Goal: Task Accomplishment & Management: Manage account settings

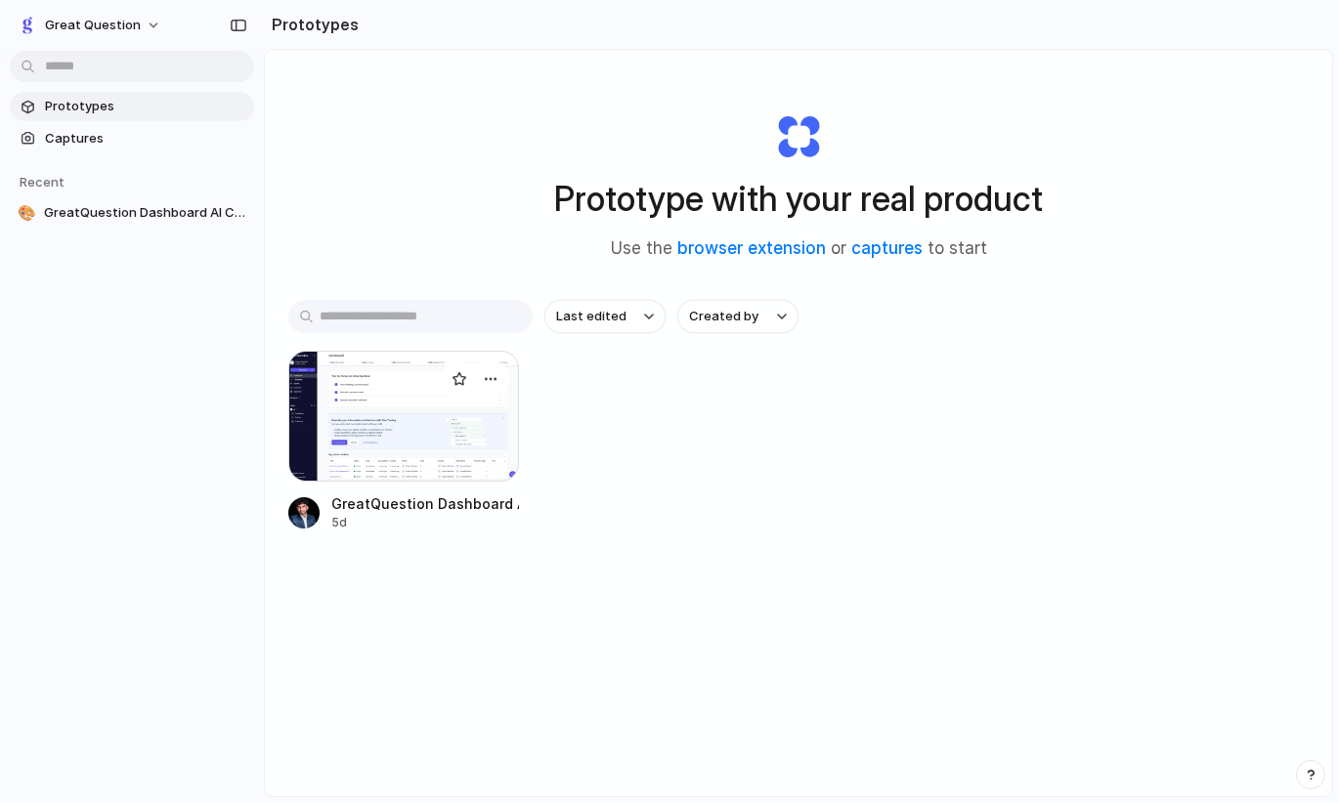
click at [394, 412] on div at bounding box center [403, 416] width 231 height 131
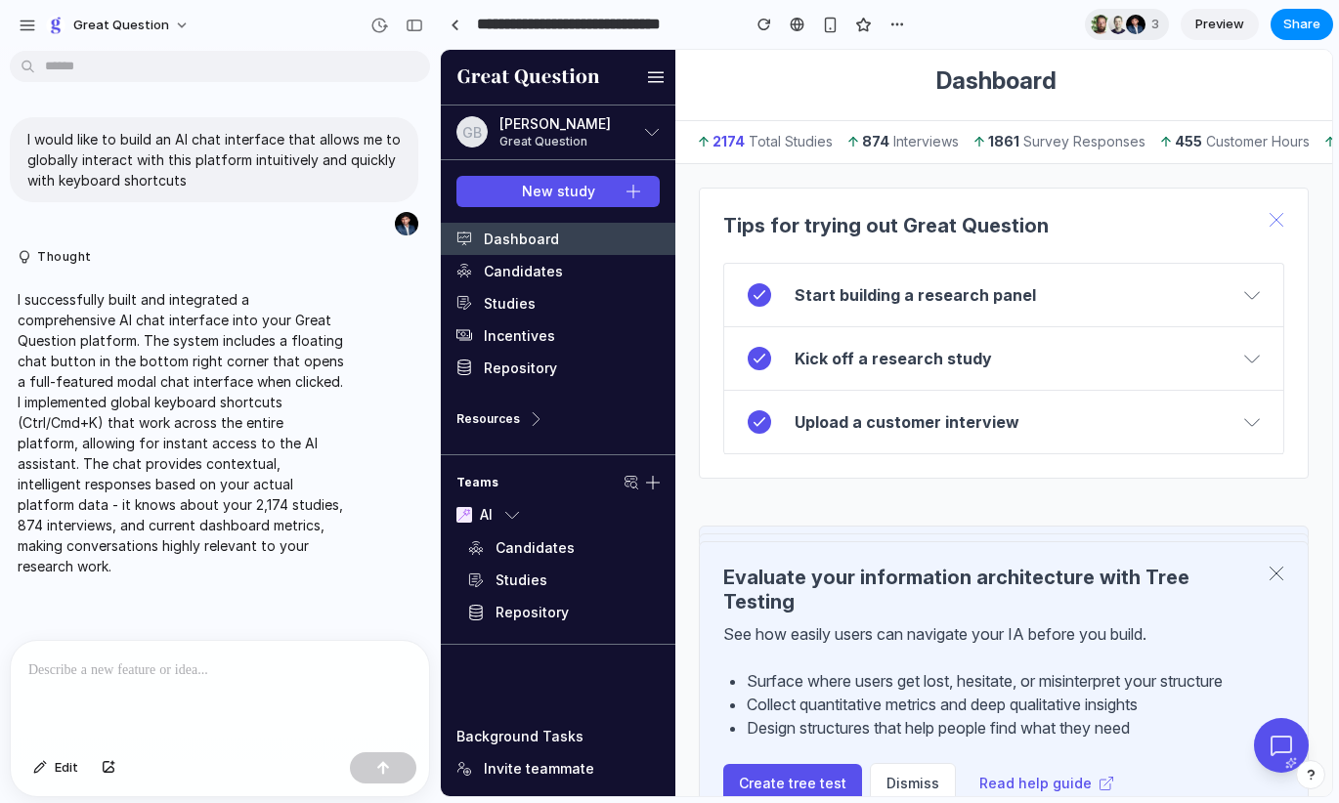
click at [1144, 220] on icon at bounding box center [1277, 220] width 16 height 16
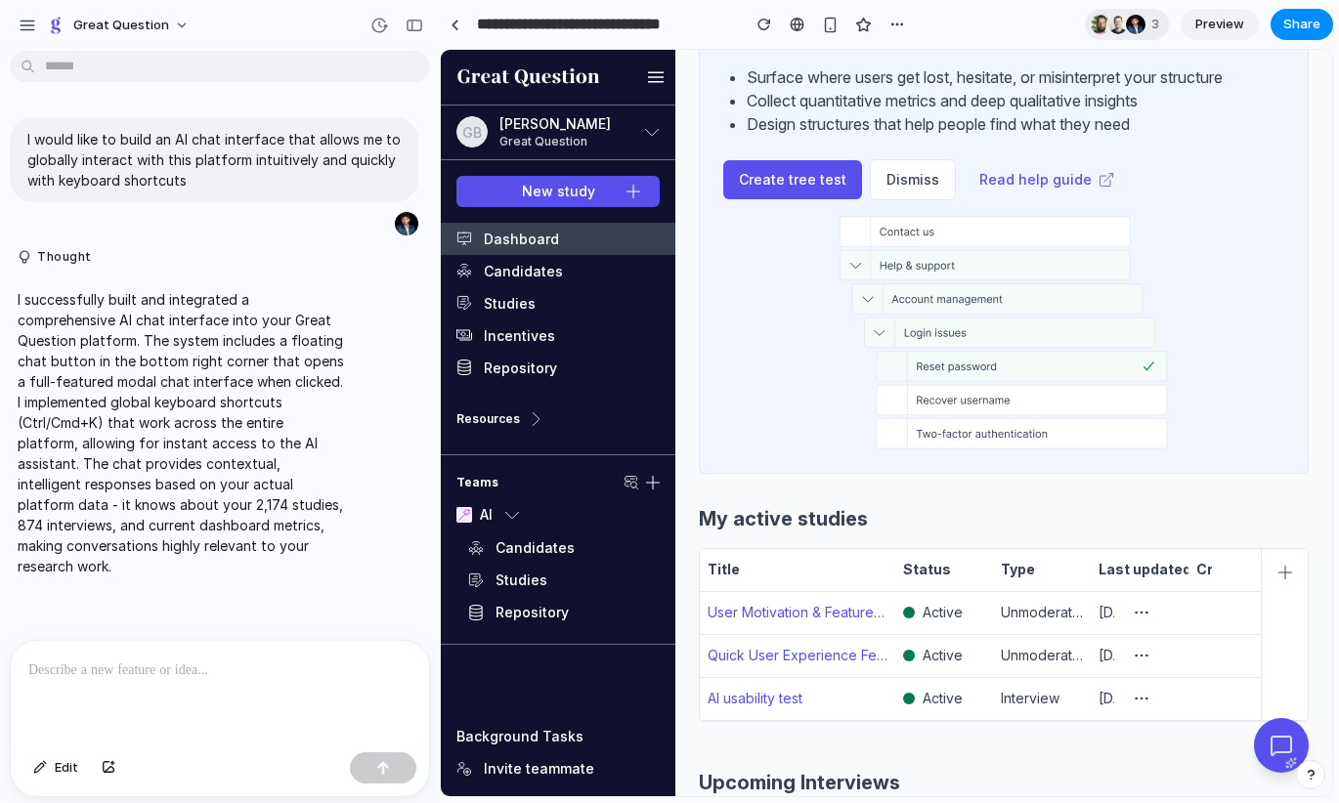
scroll to position [686, 0]
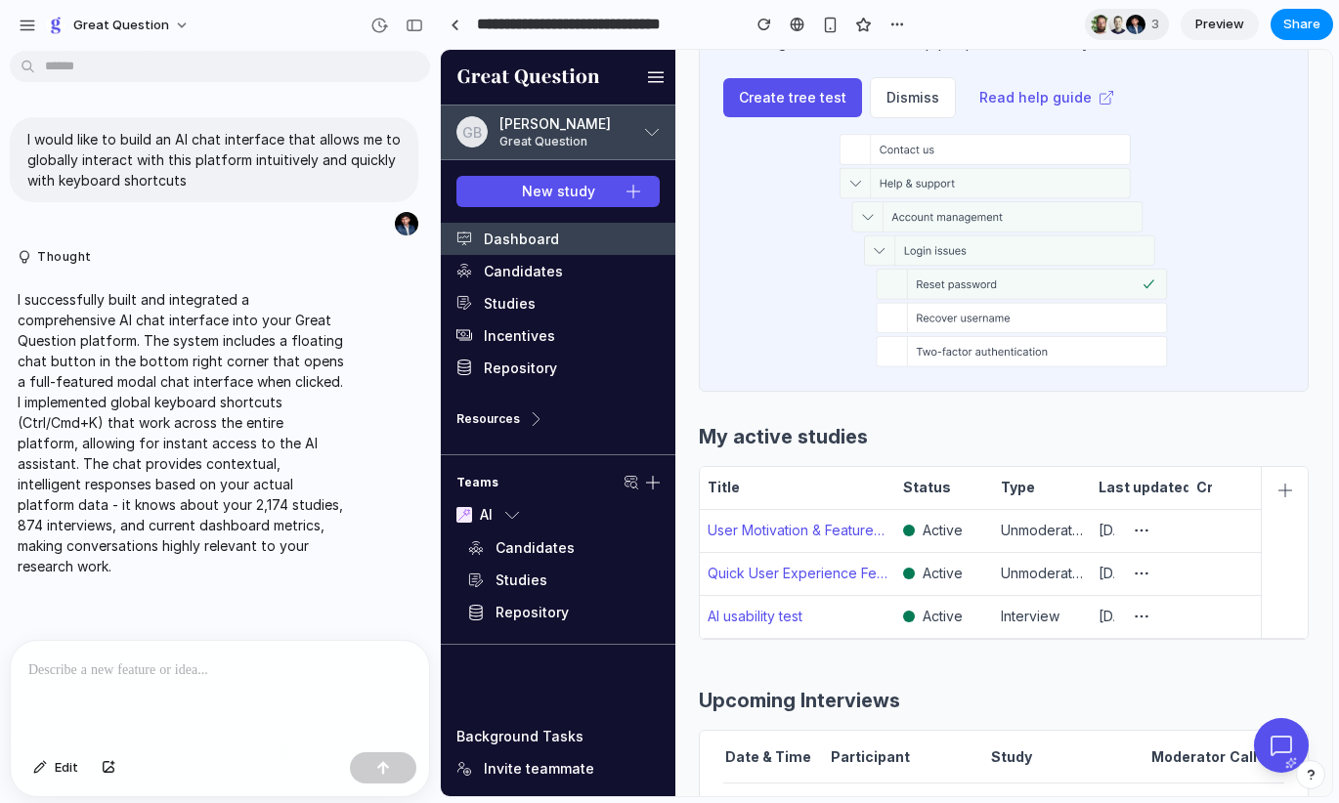
click at [653, 131] on icon "button" at bounding box center [652, 132] width 16 height 16
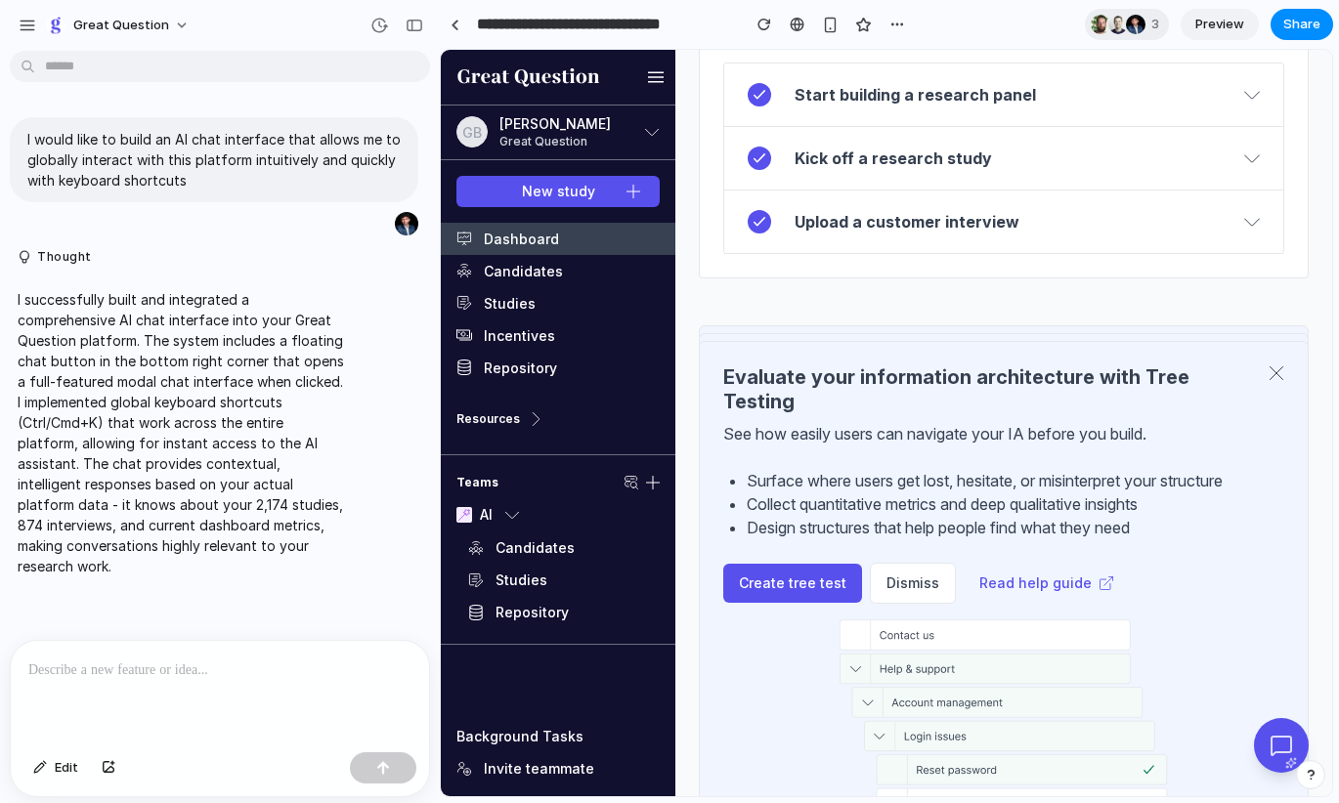
scroll to position [0, 0]
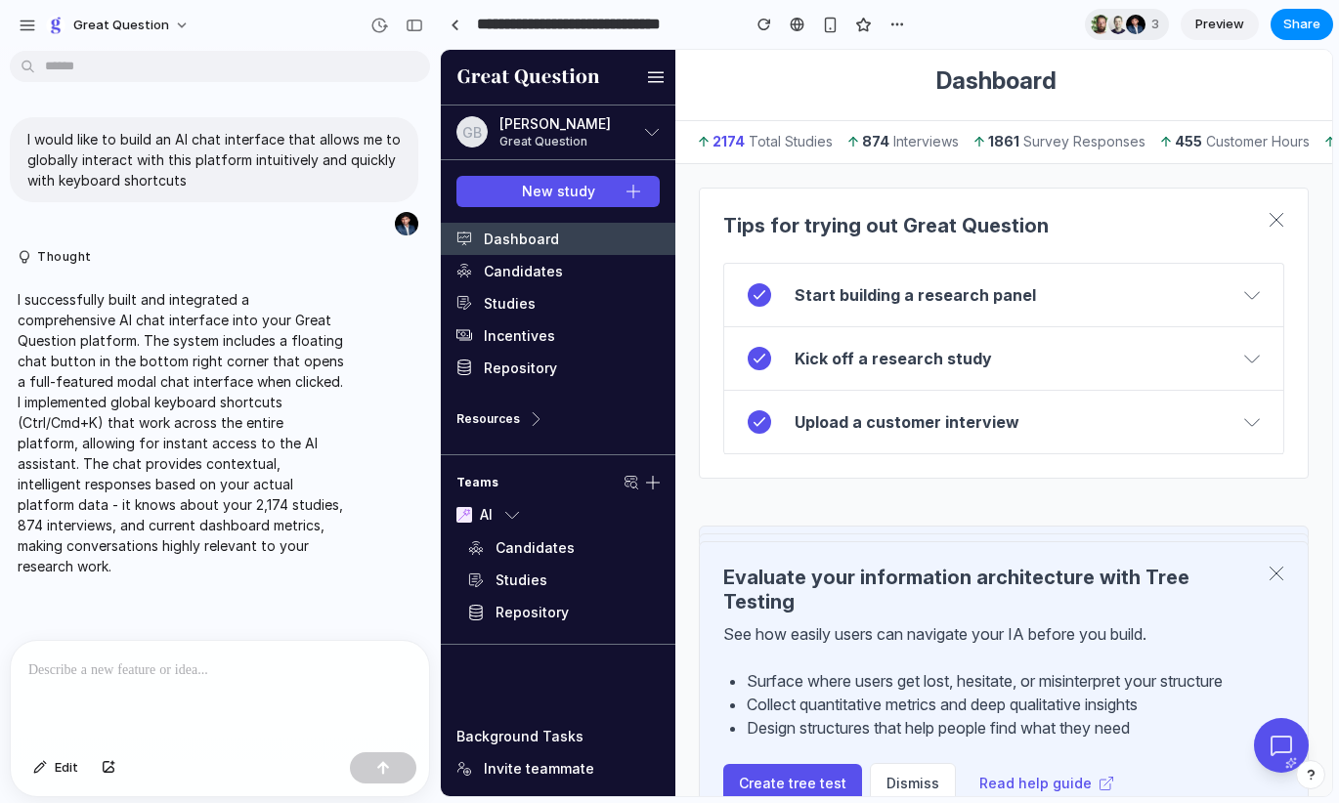
click at [167, 673] on p at bounding box center [219, 670] width 383 height 23
click at [1144, 26] on span "Share" at bounding box center [1301, 25] width 37 height 20
click at [143, 54] on div "Share ' GreatQuestion Dashboard AI Chat ' [EMAIL_ADDRESS][DOMAIN_NAME] Creator …" at bounding box center [669, 401] width 1339 height 803
click at [22, 22] on div "button" at bounding box center [28, 26] width 18 height 18
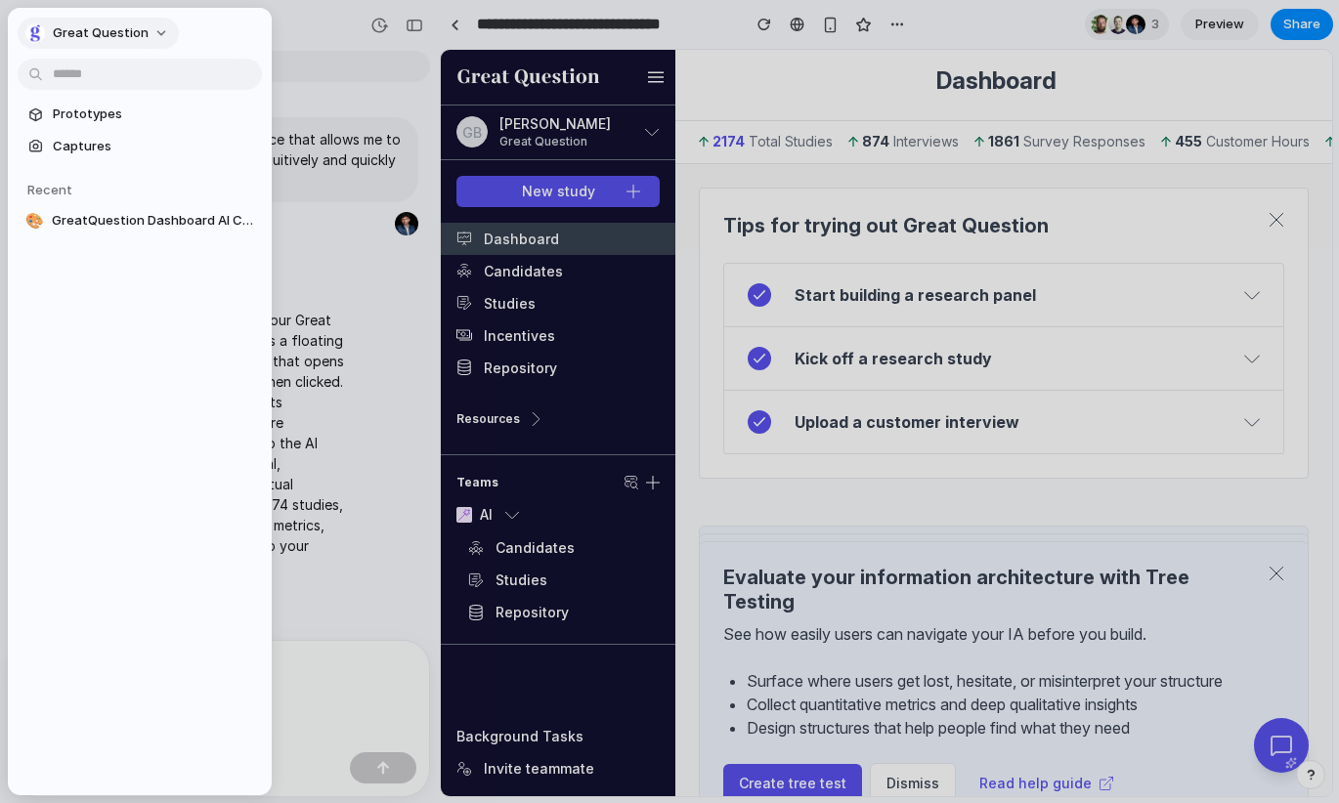
click at [127, 31] on span "Great Question" at bounding box center [101, 33] width 96 height 20
click at [95, 104] on span "Invite members" at bounding box center [100, 109] width 94 height 20
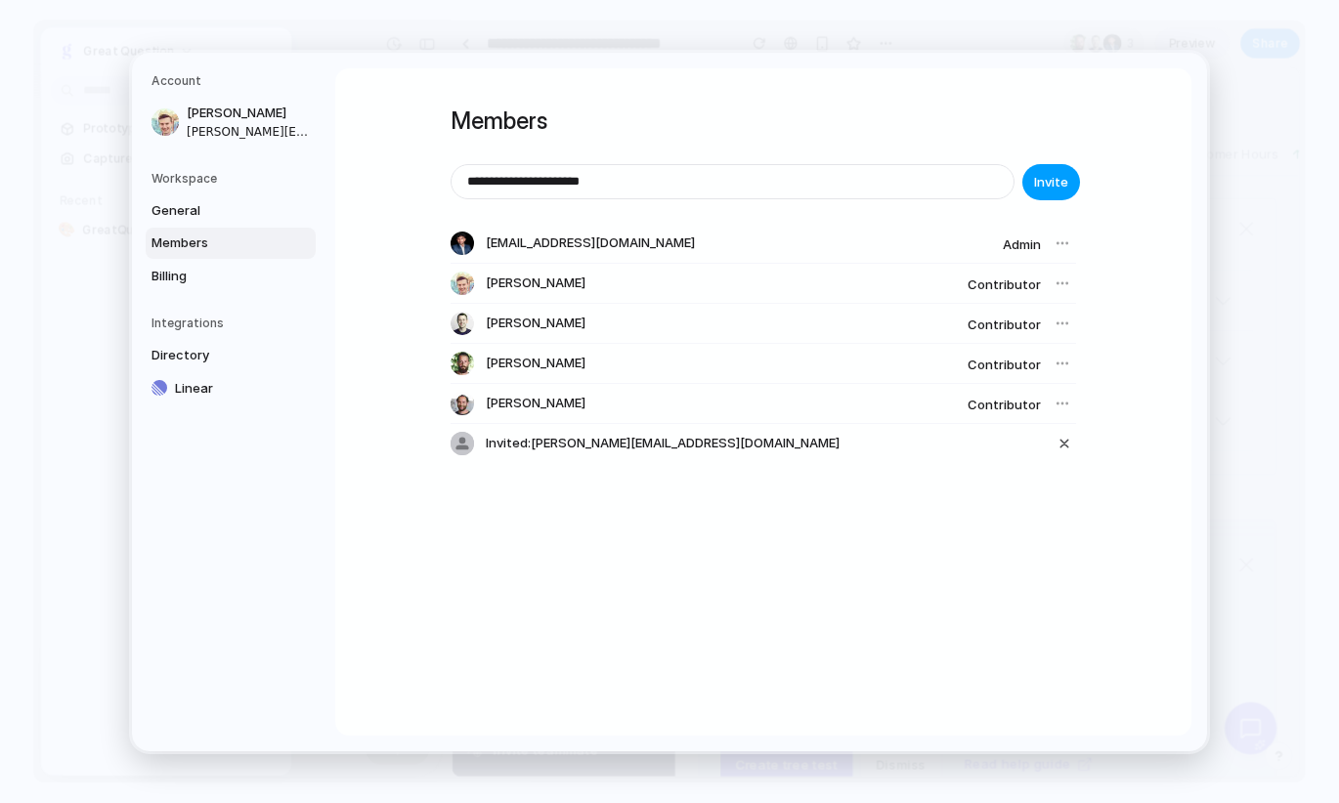
type input "**********"
click at [1053, 181] on span "Invite" at bounding box center [1051, 182] width 34 height 20
click at [179, 280] on span "Billing" at bounding box center [213, 276] width 125 height 20
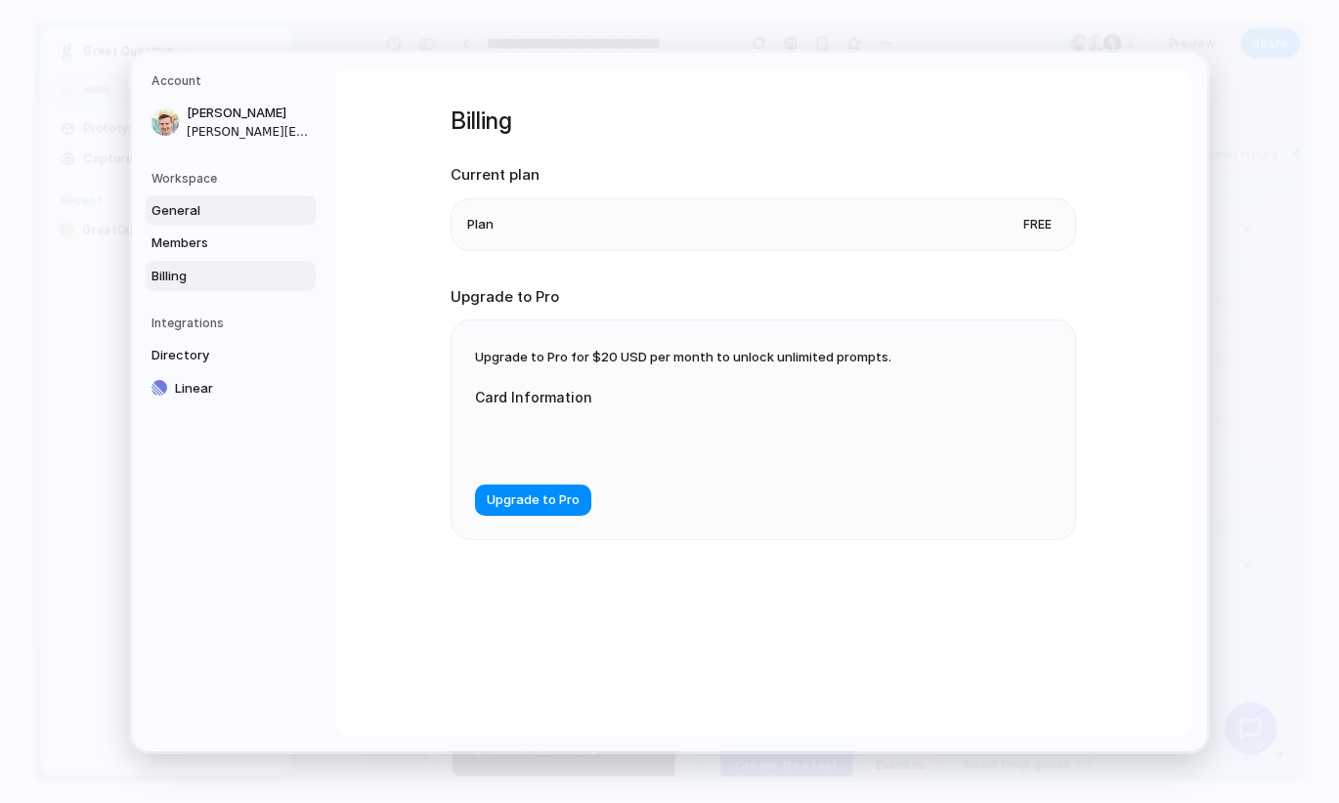
click at [182, 211] on span "General" at bounding box center [213, 210] width 125 height 20
